Goal: Book appointment/travel/reservation

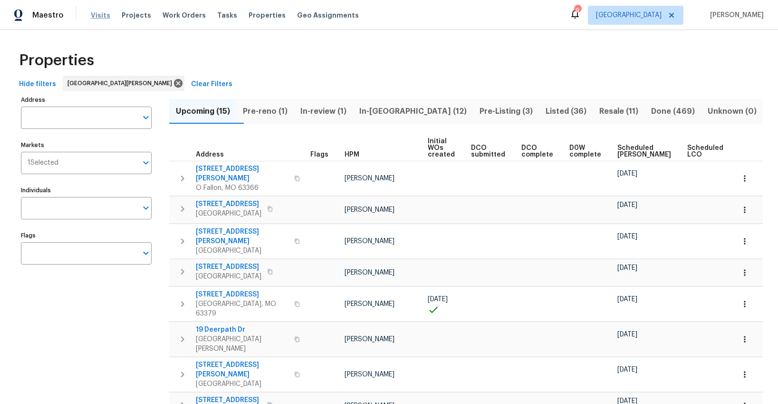
click at [102, 16] on span "Visits" at bounding box center [100, 15] width 19 height 10
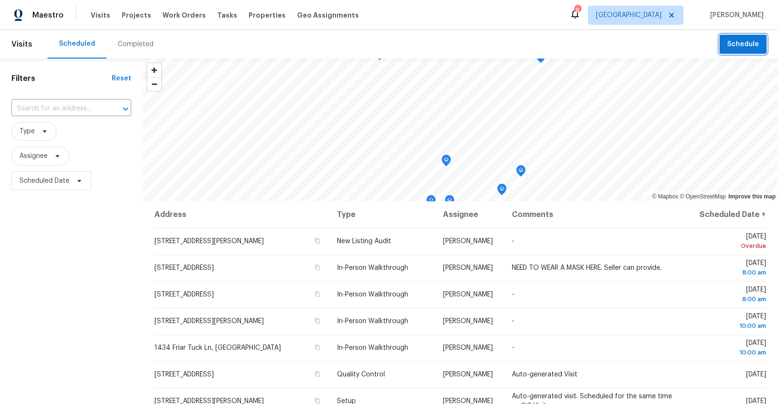
click at [744, 43] on span "Schedule" at bounding box center [744, 45] width 32 height 12
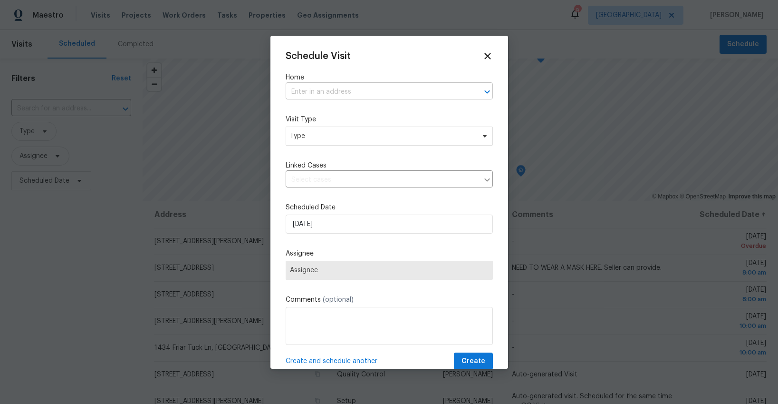
click at [352, 95] on input "text" at bounding box center [376, 92] width 181 height 15
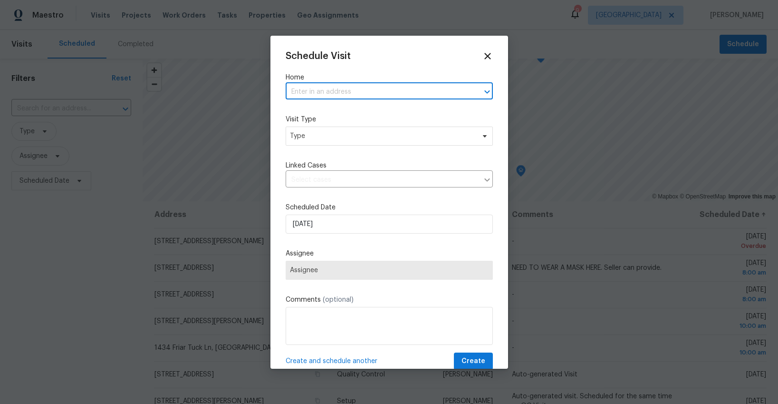
paste input "[STREET_ADDRESS][US_STATE]"
type input "[STREET_ADDRESS][US_STATE]"
click at [325, 112] on li "[STREET_ADDRESS][US_STATE]" at bounding box center [389, 113] width 207 height 16
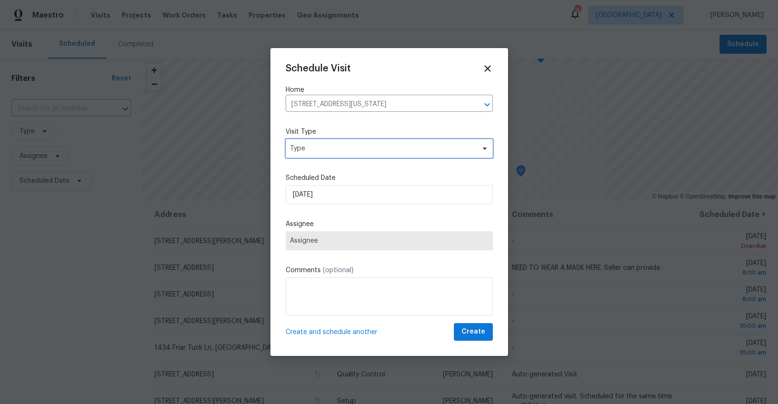
click at [323, 146] on div "Schedule Visit Home [STREET_ADDRESS][US_STATE] ​ Visit Type Type Scheduled Date…" at bounding box center [389, 201] width 207 height 277
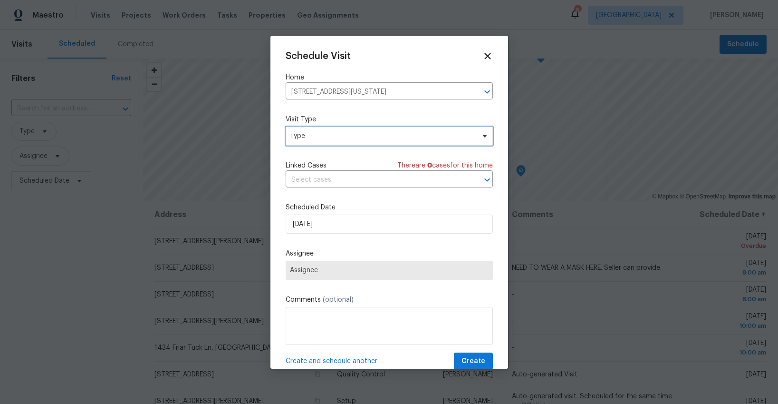
click at [360, 136] on span "Type" at bounding box center [382, 136] width 185 height 10
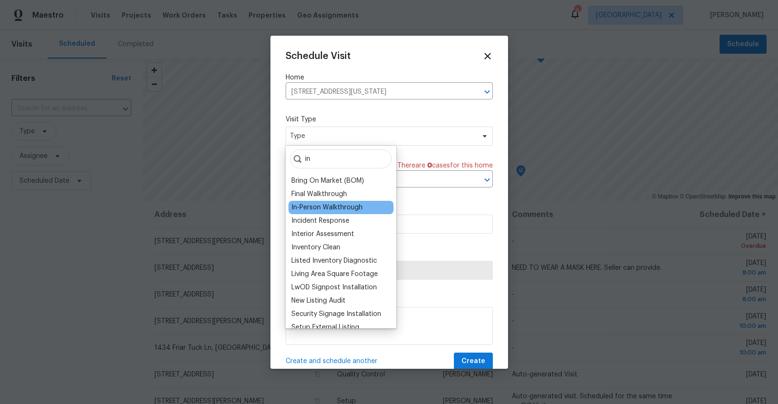
type input "in"
click at [325, 207] on div "In-Person Walkthrough" at bounding box center [327, 208] width 71 height 10
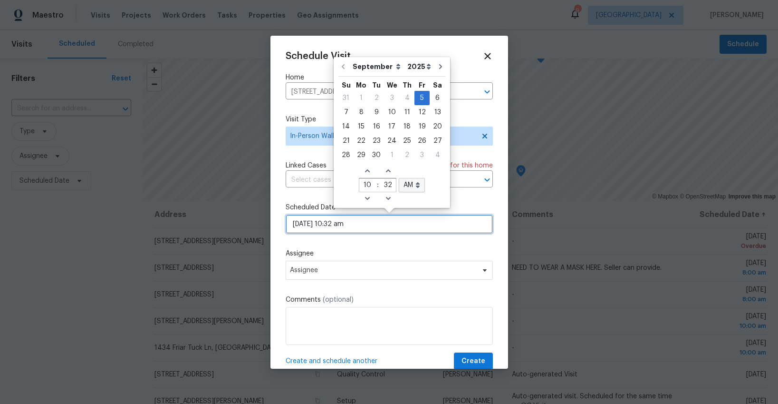
click at [366, 224] on input "[DATE] 10:32 am" at bounding box center [389, 223] width 207 height 19
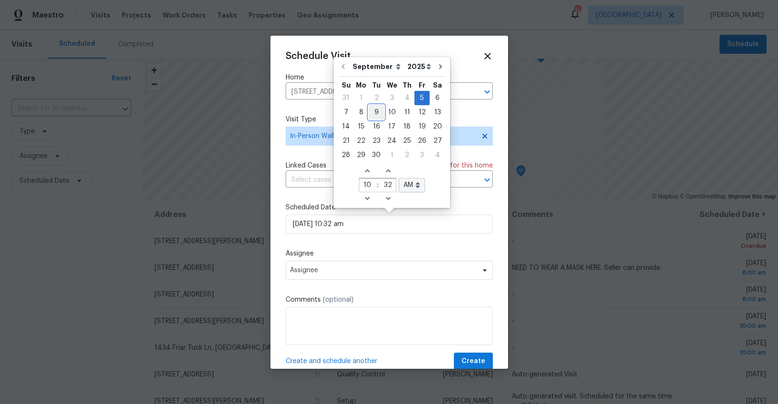
click at [372, 111] on div "9" at bounding box center [376, 112] width 15 height 13
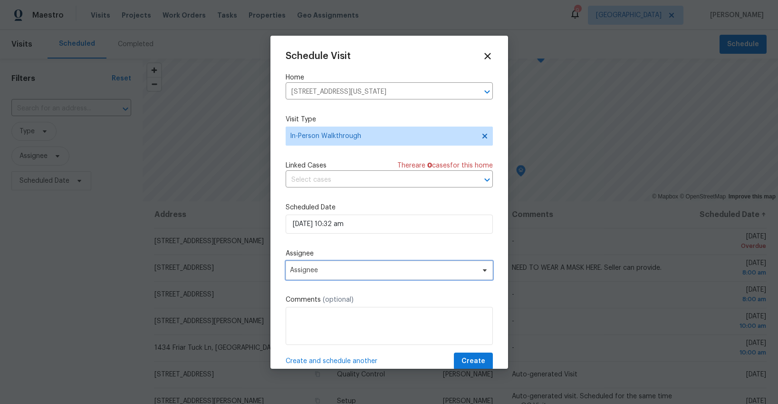
click at [373, 273] on span "Assignee" at bounding box center [383, 270] width 186 height 8
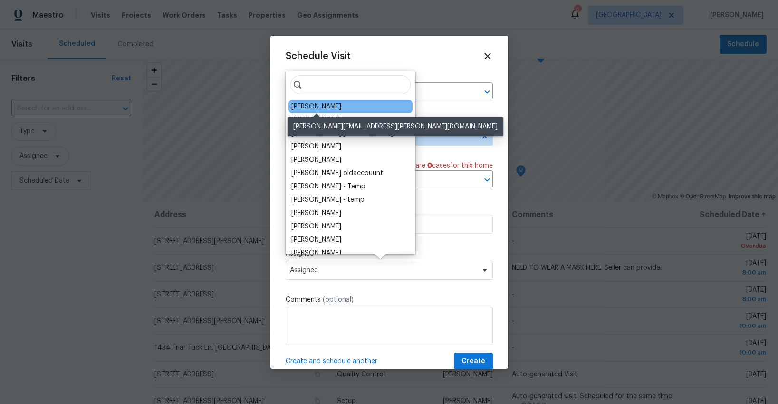
click at [319, 105] on div "[PERSON_NAME]" at bounding box center [317, 107] width 50 height 10
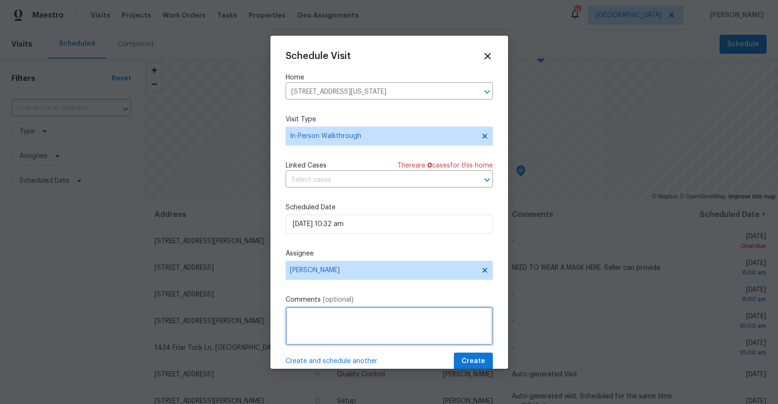
click at [314, 318] on textarea at bounding box center [389, 326] width 207 height 38
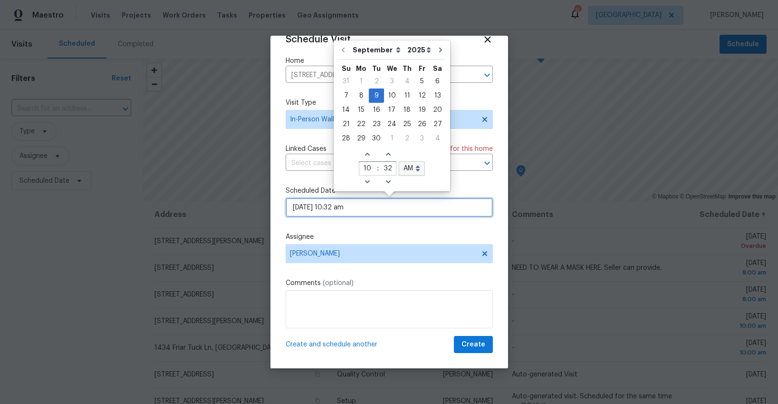
click at [350, 209] on input "[DATE] 10:32 am" at bounding box center [389, 207] width 207 height 19
click at [387, 182] on icon "Decrease minutes" at bounding box center [389, 182] width 8 height 8
type input "[DATE] 10:31 am"
type input "31"
click at [387, 182] on icon "Decrease minutes" at bounding box center [389, 182] width 8 height 8
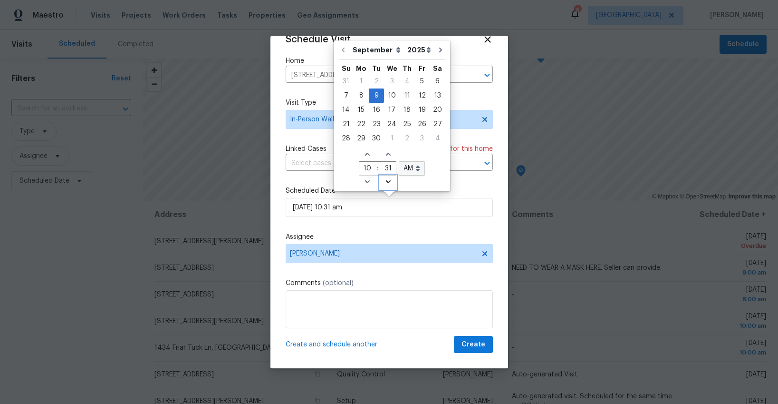
type input "[DATE] 10:30 am"
type input "30"
click at [387, 182] on icon "Decrease minutes" at bounding box center [389, 182] width 8 height 8
type input "[DATE] 10:29 am"
type input "29"
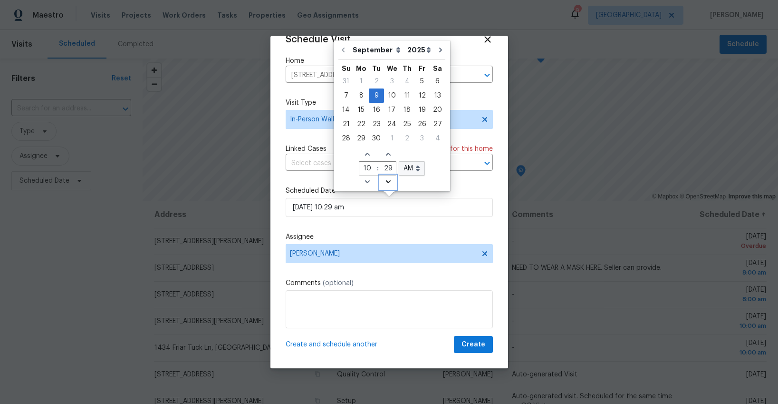
click at [387, 182] on icon "Decrease minutes" at bounding box center [389, 182] width 8 height 8
type input "[DATE] 10:28 am"
type input "28"
click at [387, 182] on icon "Decrease minutes" at bounding box center [389, 182] width 8 height 8
type input "[DATE] 10:27 am"
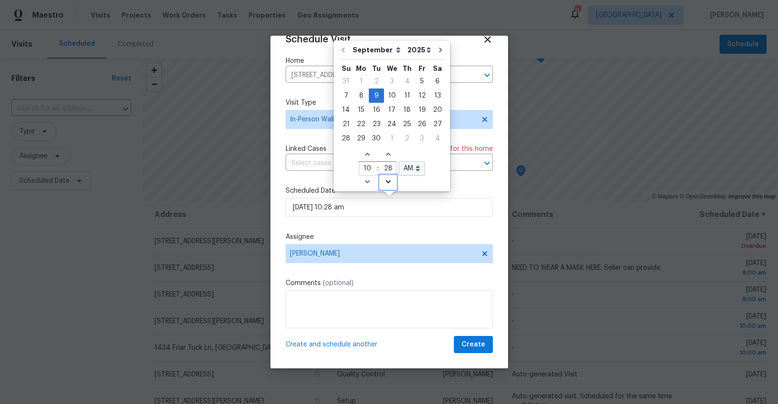
type input "27"
click at [387, 182] on icon "Decrease minutes" at bounding box center [389, 182] width 8 height 8
type input "[DATE] 10:26 am"
type input "26"
click at [387, 182] on icon "Decrease minutes" at bounding box center [389, 182] width 8 height 8
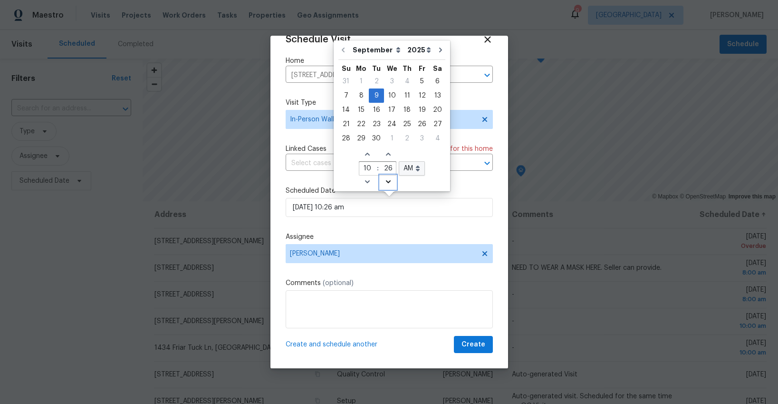
type input "[DATE] 10:25 am"
type input "25"
click at [387, 182] on icon "Decrease minutes" at bounding box center [389, 182] width 8 height 8
type input "[DATE] 10:24 am"
type input "24"
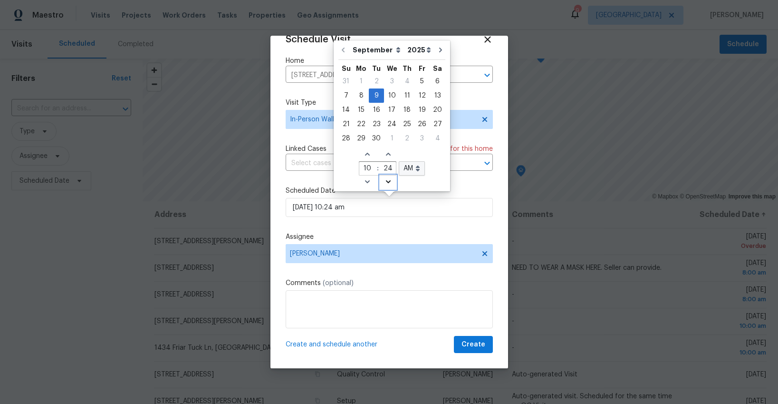
click at [387, 182] on icon "Decrease minutes" at bounding box center [389, 182] width 8 height 8
type input "[DATE] 10:23 am"
type input "23"
click at [387, 182] on icon "Decrease minutes" at bounding box center [389, 182] width 8 height 8
type input "[DATE] 10:22 am"
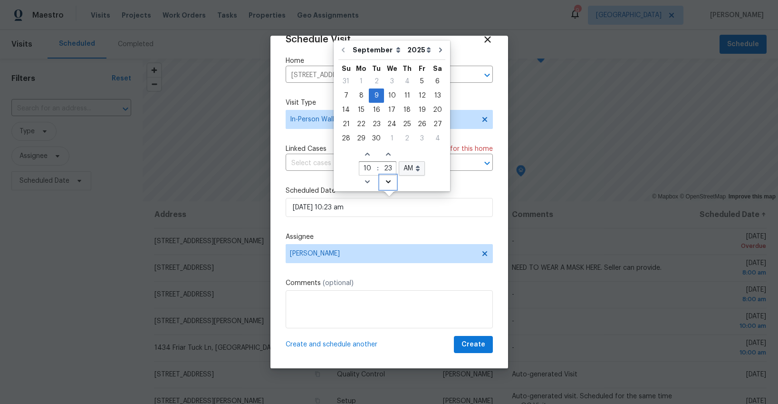
type input "22"
click at [387, 182] on icon "Decrease minutes" at bounding box center [389, 182] width 8 height 8
type input "[DATE] 10:21 am"
type input "21"
click at [387, 182] on icon "Decrease minutes" at bounding box center [389, 182] width 8 height 8
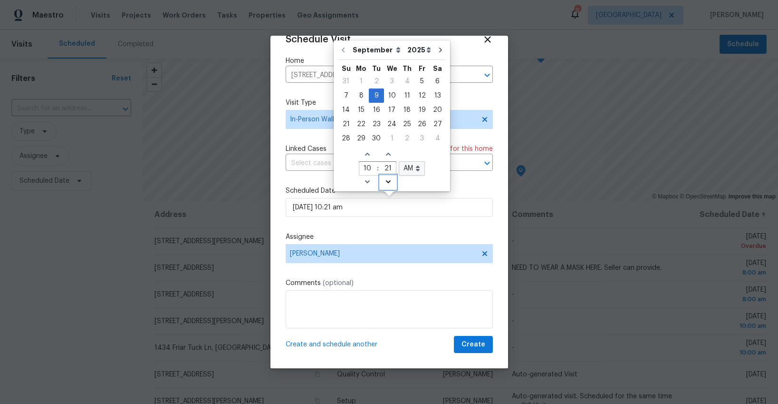
type input "[DATE] 10:20 am"
type input "20"
click at [387, 182] on icon "Decrease minutes" at bounding box center [389, 182] width 8 height 8
type input "[DATE] 10:19 am"
type input "19"
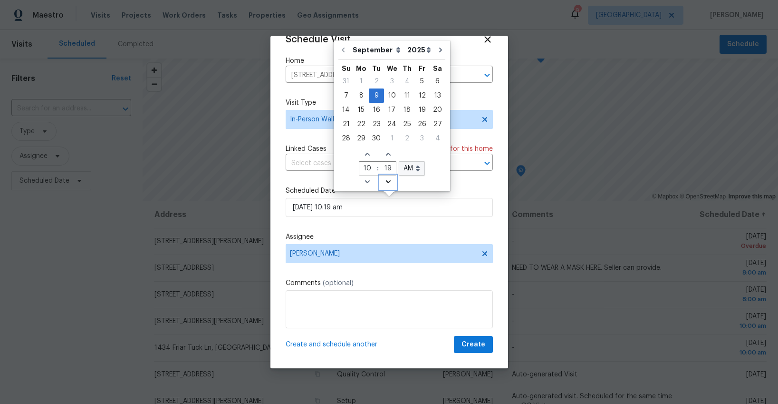
click at [387, 182] on icon "Decrease minutes" at bounding box center [389, 182] width 8 height 8
type input "[DATE] 10:18 am"
type input "18"
click at [387, 182] on icon "Decrease minutes" at bounding box center [389, 182] width 8 height 8
type input "[DATE] 10:17 am"
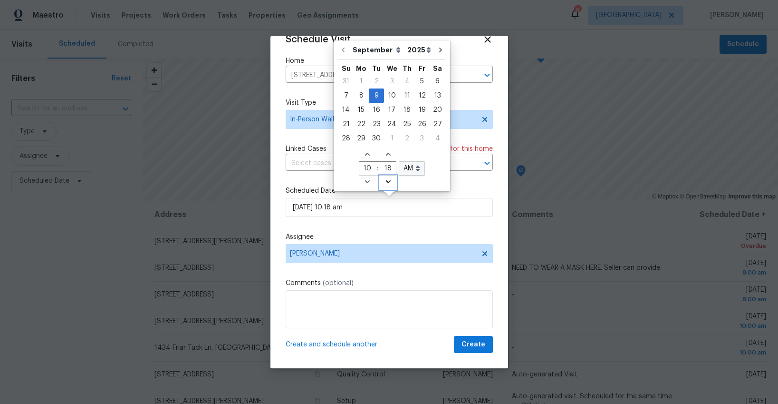
type input "17"
click at [387, 182] on icon "Decrease minutes" at bounding box center [389, 182] width 8 height 8
type input "[DATE] 10:16 am"
type input "16"
click at [387, 182] on icon "Decrease minutes" at bounding box center [389, 182] width 8 height 8
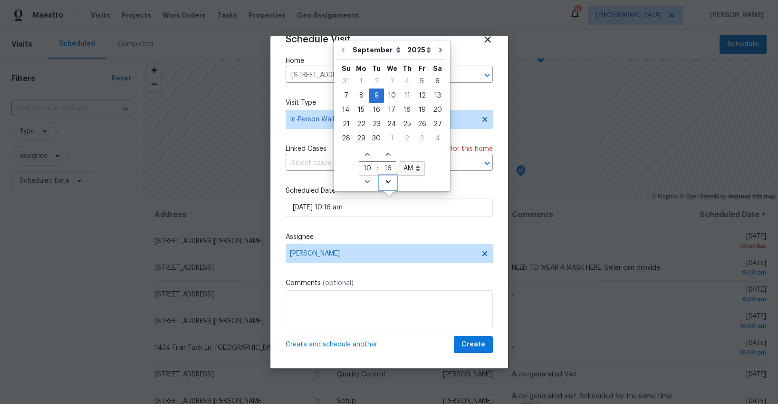
type input "[DATE] 10:15 am"
type input "15"
click at [387, 182] on icon "Decrease minutes" at bounding box center [389, 182] width 8 height 8
type input "[DATE] 10:14 am"
type input "14"
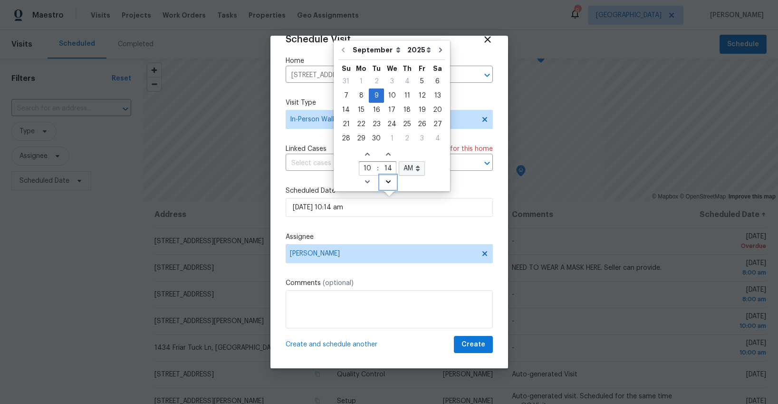
click at [387, 182] on icon "Decrease minutes" at bounding box center [389, 182] width 8 height 8
type input "[DATE] 10:13 am"
type input "13"
click at [387, 182] on icon "Decrease minutes" at bounding box center [389, 182] width 8 height 8
type input "[DATE] 10:12 am"
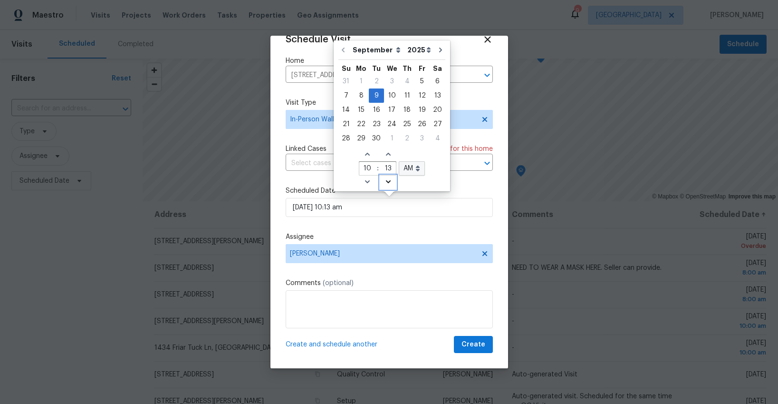
type input "12"
click at [387, 182] on icon "Decrease minutes" at bounding box center [389, 182] width 8 height 8
type input "[DATE] 10:11 am"
type input "11"
click at [387, 182] on icon "Decrease minutes" at bounding box center [389, 182] width 8 height 8
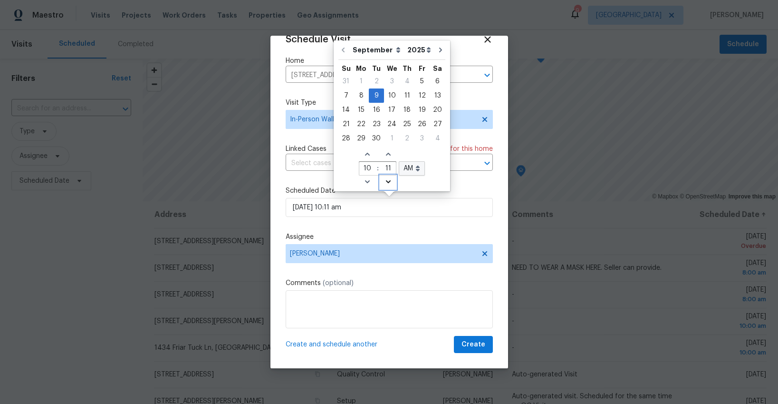
type input "[DATE] 10:10 am"
type input "10"
click at [387, 182] on icon "Decrease minutes" at bounding box center [389, 182] width 8 height 8
type input "[DATE] 10:09 am"
type input "09"
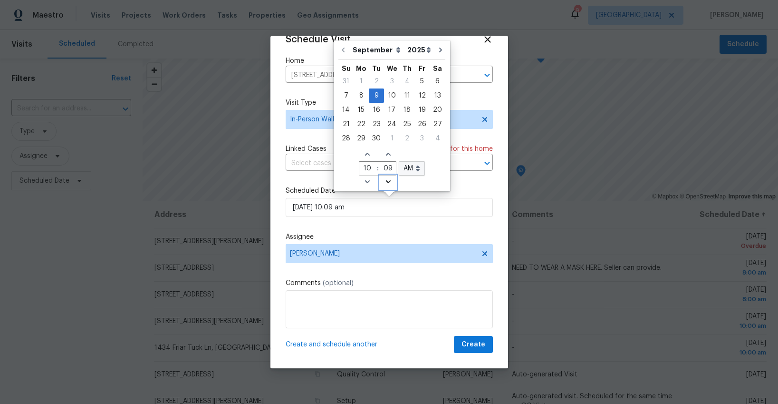
click at [387, 182] on icon "Decrease minutes" at bounding box center [389, 182] width 8 height 8
type input "[DATE] 10:08 am"
type input "08"
click at [387, 182] on icon "Decrease minutes" at bounding box center [389, 182] width 8 height 8
type input "[DATE] 10:07 am"
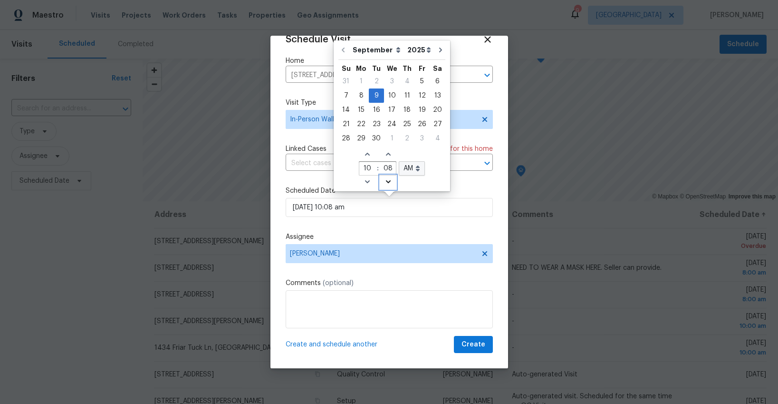
type input "07"
click at [387, 182] on icon "Decrease minutes" at bounding box center [389, 182] width 8 height 8
type input "[DATE] 10:06 am"
type input "06"
click at [387, 182] on icon "Decrease minutes" at bounding box center [389, 182] width 8 height 8
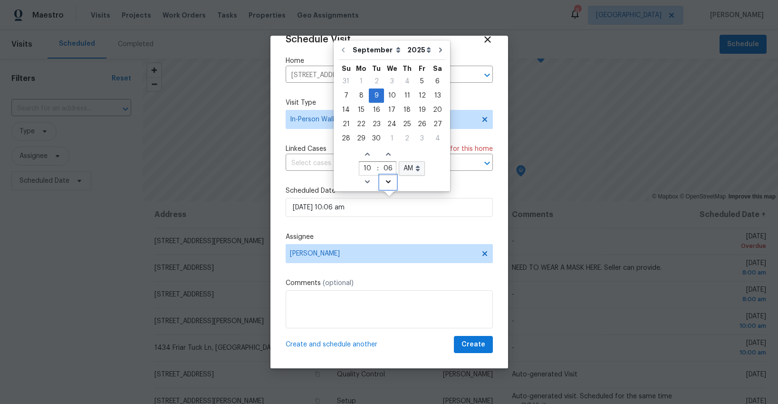
type input "[DATE] 10:05 am"
type input "05"
click at [387, 182] on icon "Decrease minutes" at bounding box center [389, 182] width 8 height 8
type input "[DATE] 10:04 am"
type input "04"
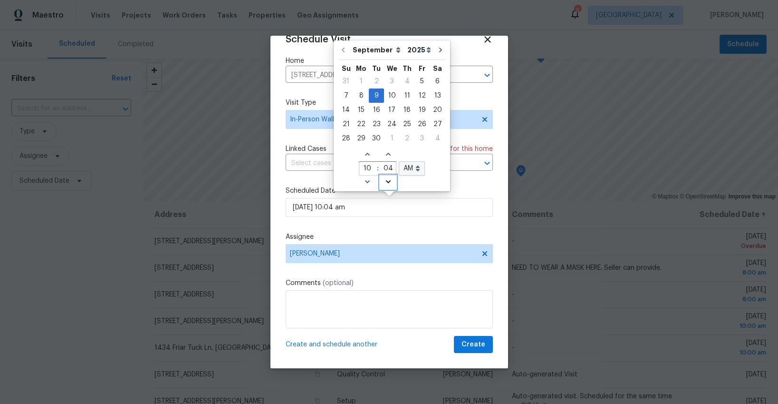
click at [387, 182] on icon "Decrease minutes" at bounding box center [389, 182] width 8 height 8
type input "[DATE] 10:03 am"
type input "03"
click at [387, 182] on icon "Decrease minutes" at bounding box center [389, 182] width 8 height 8
type input "[DATE] 10:02 am"
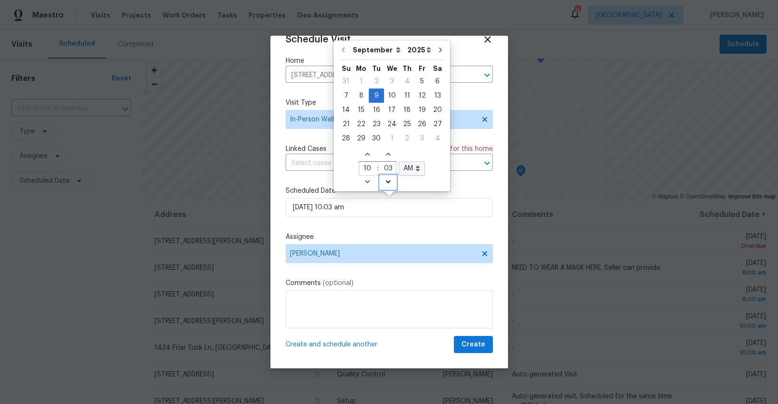
type input "02"
click at [387, 182] on icon "Decrease minutes" at bounding box center [389, 182] width 8 height 8
type input "[DATE] 10:01 am"
type input "01"
click at [387, 182] on icon "Decrease minutes" at bounding box center [389, 182] width 8 height 8
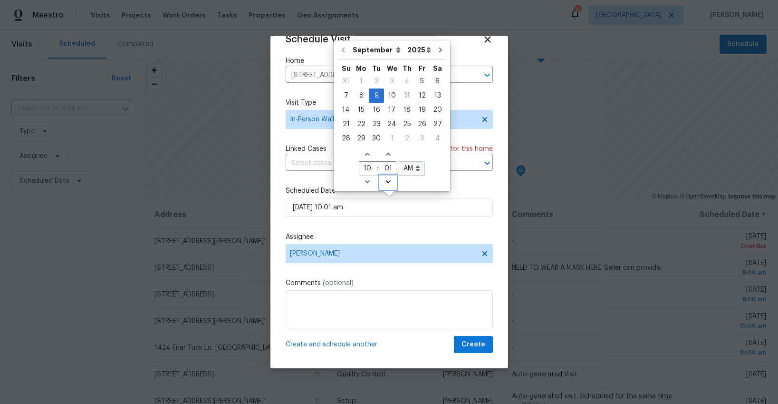
type input "[DATE] 10:00 am"
type input "00"
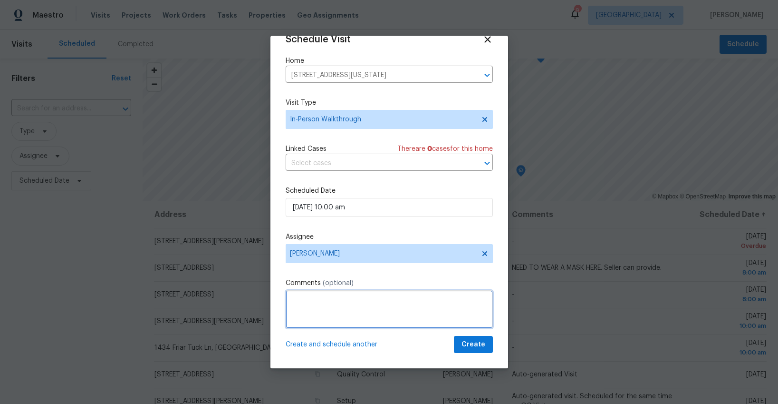
click at [332, 303] on textarea at bounding box center [389, 309] width 207 height 38
type textarea "[DATE] exception made for this seller. 8-12 noon window"
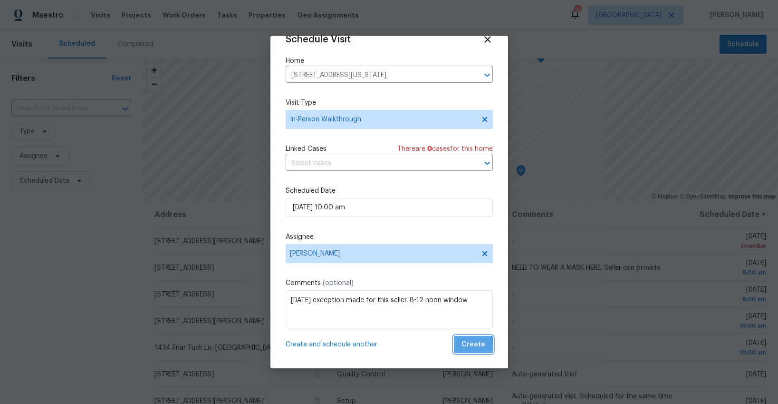
click at [467, 348] on span "Create" at bounding box center [474, 345] width 24 height 12
